Goal: Task Accomplishment & Management: Manage account settings

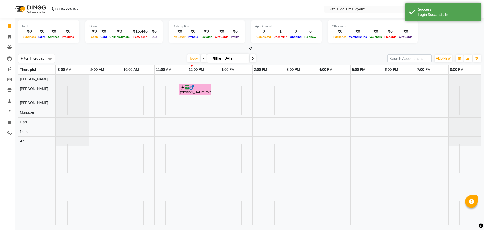
click at [250, 47] on icon at bounding box center [250, 48] width 3 height 4
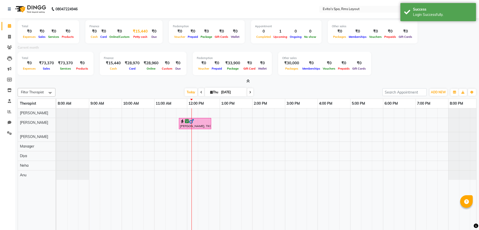
click at [141, 30] on div "₹15,440" at bounding box center [140, 31] width 19 height 6
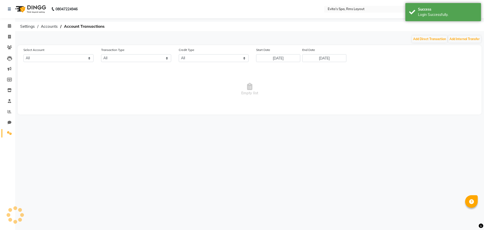
select select "6998"
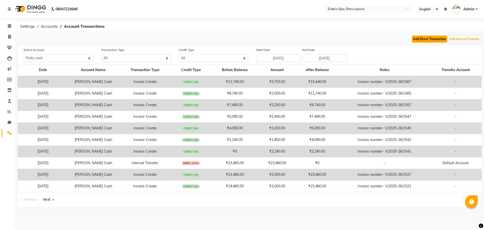
click at [416, 39] on button "Add Direct Transaction" at bounding box center [429, 39] width 35 height 7
select select "direct"
select select "6998"
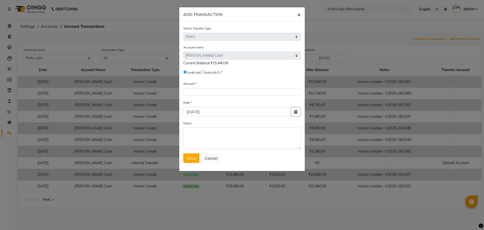
click at [297, 16] on span "×" at bounding box center [299, 15] width 4 height 8
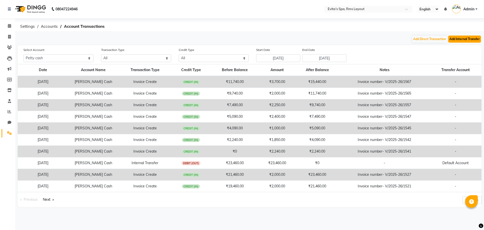
click at [458, 39] on button "Add Internal Transfer" at bounding box center [464, 39] width 33 height 7
select select "internal transfer"
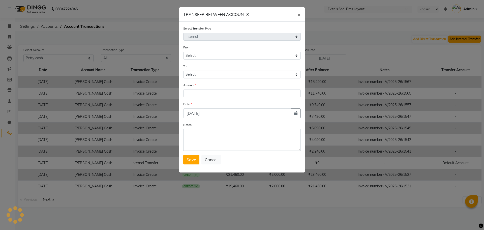
select select "6998"
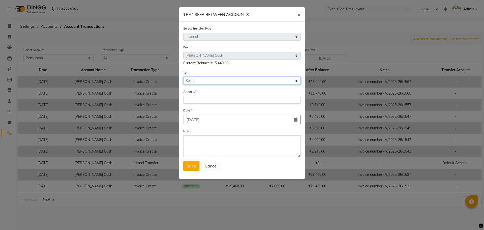
click at [237, 82] on select "Select [PERSON_NAME] Cash Default Account" at bounding box center [241, 81] width 117 height 8
select select "6999"
click at [183, 77] on select "Select [PERSON_NAME] Cash Default Account" at bounding box center [241, 81] width 117 height 8
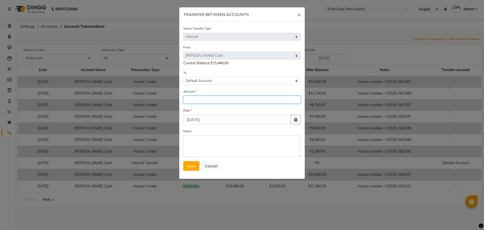
click at [210, 100] on input "number" at bounding box center [241, 100] width 117 height 8
type input "15440"
click at [189, 169] on button "Save" at bounding box center [191, 166] width 16 height 10
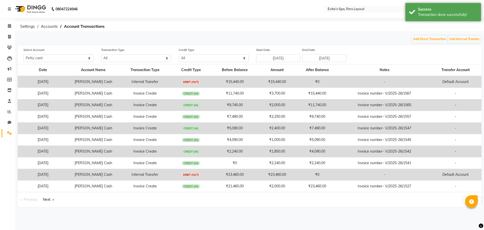
click at [40, 8] on img at bounding box center [30, 9] width 35 height 14
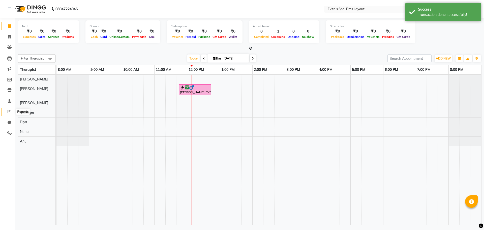
click at [10, 111] on icon at bounding box center [10, 112] width 4 height 4
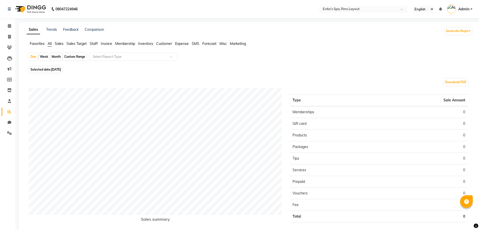
click at [94, 43] on span "Staff" at bounding box center [94, 43] width 8 height 5
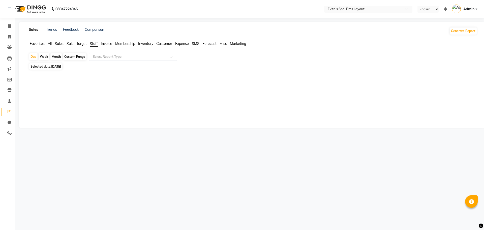
click at [61, 65] on span "[DATE]" at bounding box center [56, 66] width 10 height 4
select select "9"
select select "2025"
click at [55, 67] on span "[DATE]" at bounding box center [56, 66] width 10 height 4
select select "9"
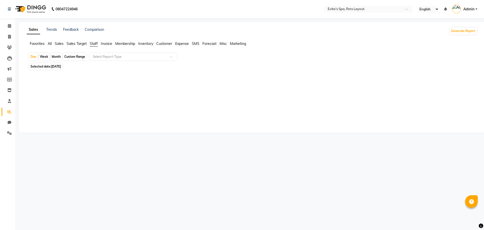
select select "2025"
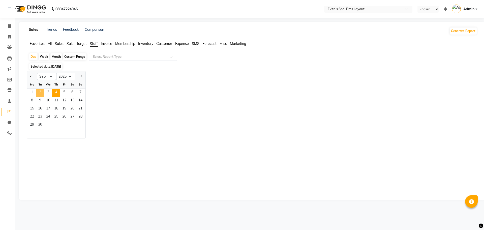
click at [40, 92] on span "2" at bounding box center [40, 93] width 8 height 8
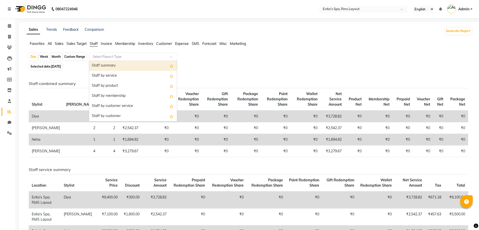
click at [113, 57] on input "text" at bounding box center [128, 56] width 73 height 5
click at [113, 65] on div "Staff summary" at bounding box center [133, 66] width 88 height 10
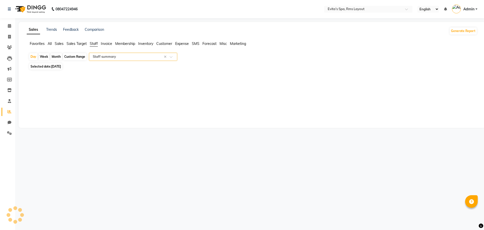
select select "full_report"
select select "csv"
click at [61, 67] on span "[DATE]" at bounding box center [56, 66] width 10 height 4
select select "9"
select select "2025"
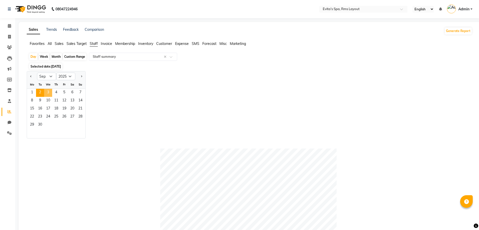
click at [49, 92] on span "3" at bounding box center [48, 93] width 8 height 8
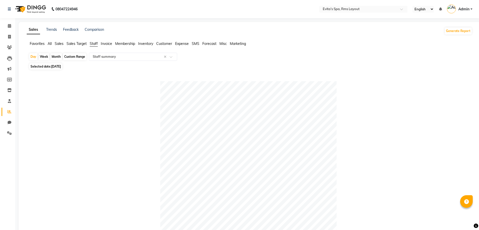
click at [35, 10] on img at bounding box center [30, 9] width 35 height 14
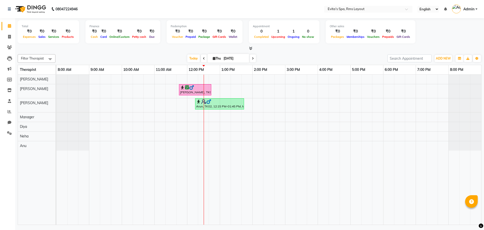
click at [295, 204] on td at bounding box center [290, 150] width 11 height 150
click at [251, 47] on icon at bounding box center [250, 48] width 3 height 4
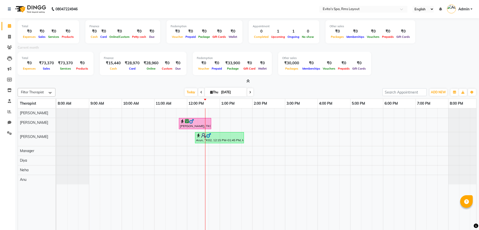
click at [248, 80] on icon at bounding box center [247, 81] width 3 height 4
